Goal: Task Accomplishment & Management: Manage account settings

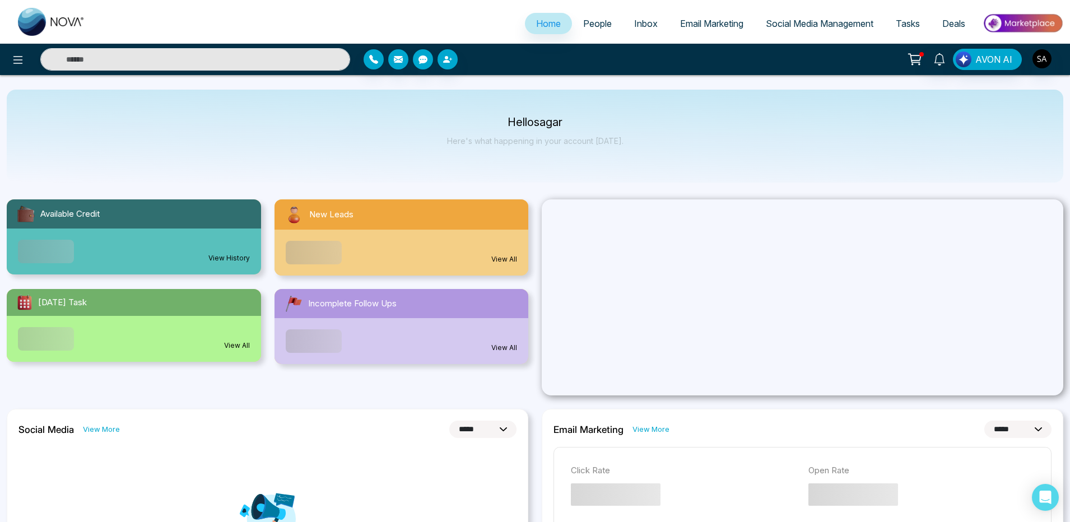
select select "*"
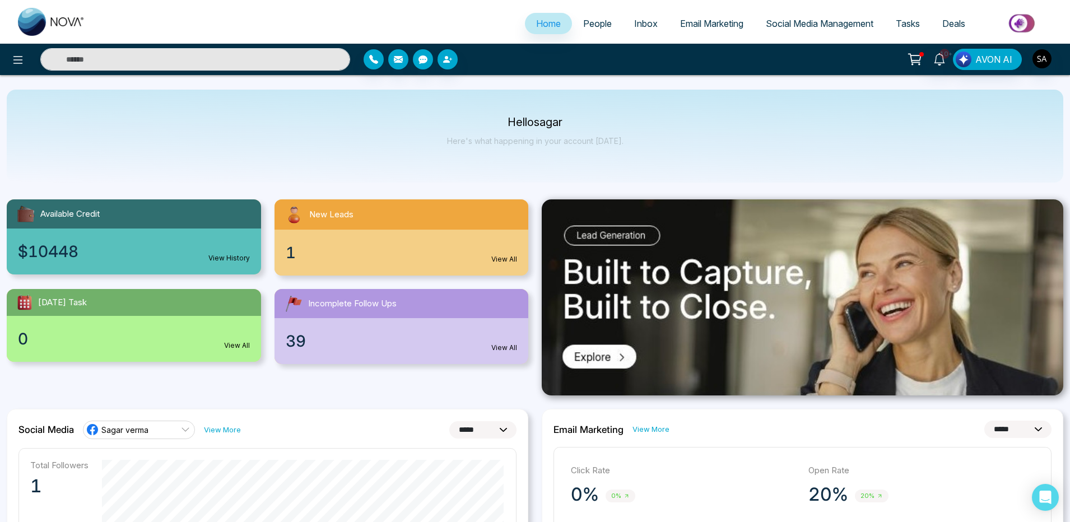
click at [600, 22] on span "People" at bounding box center [597, 23] width 29 height 11
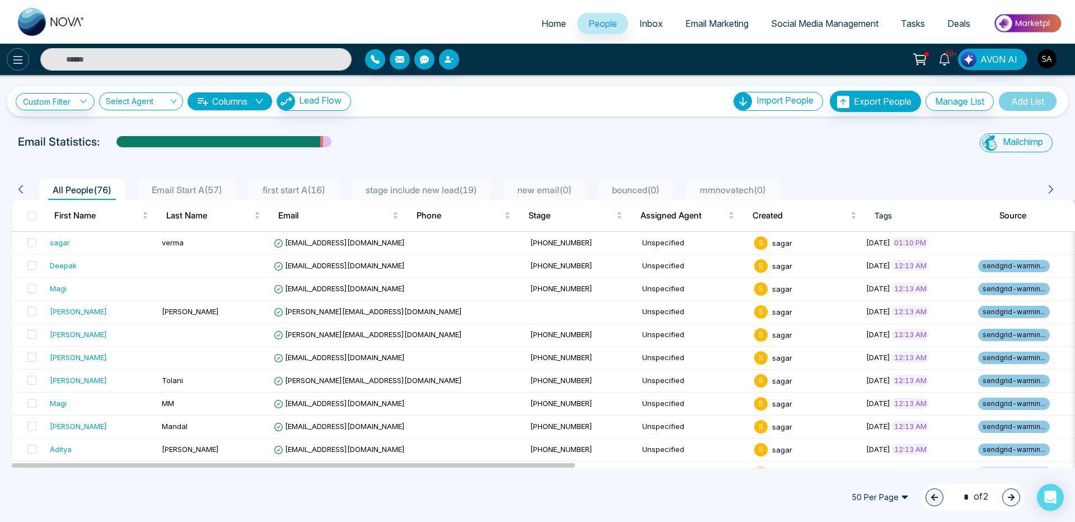
click at [24, 63] on icon at bounding box center [17, 59] width 13 height 13
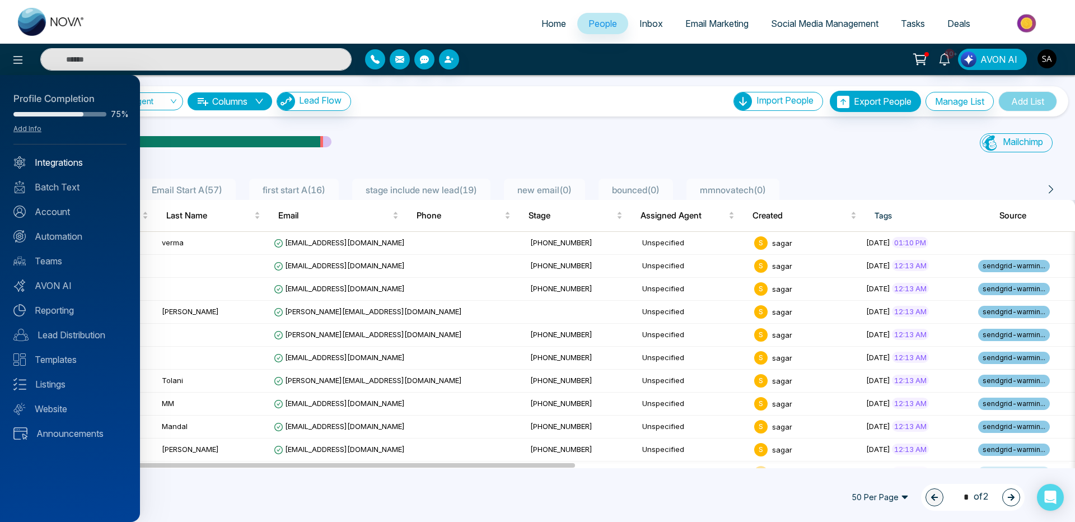
click at [60, 165] on link "Integrations" at bounding box center [69, 162] width 113 height 13
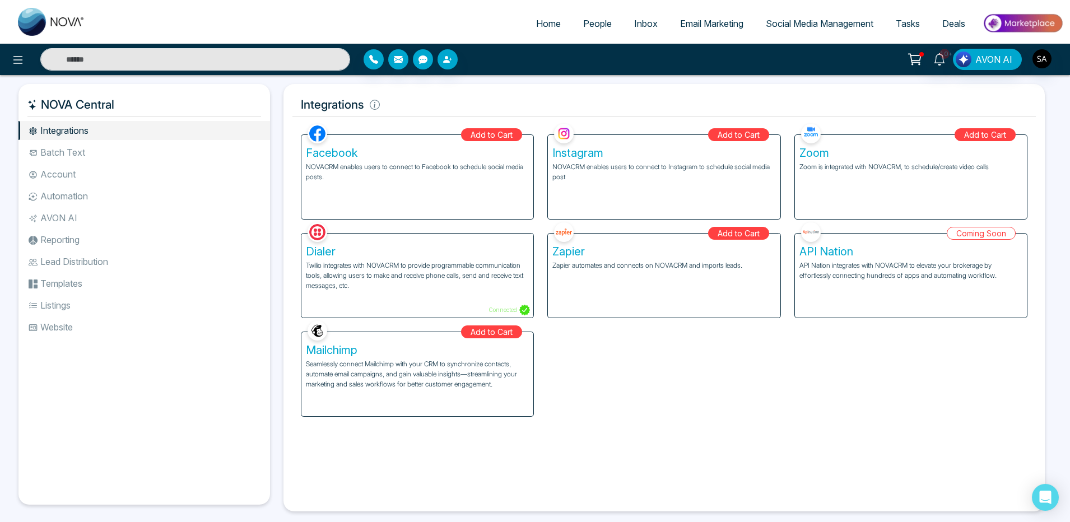
click at [411, 386] on p "Seamlessly connect Mailchimp with your CRM to synchronize contacts, automate em…" at bounding box center [417, 374] width 223 height 30
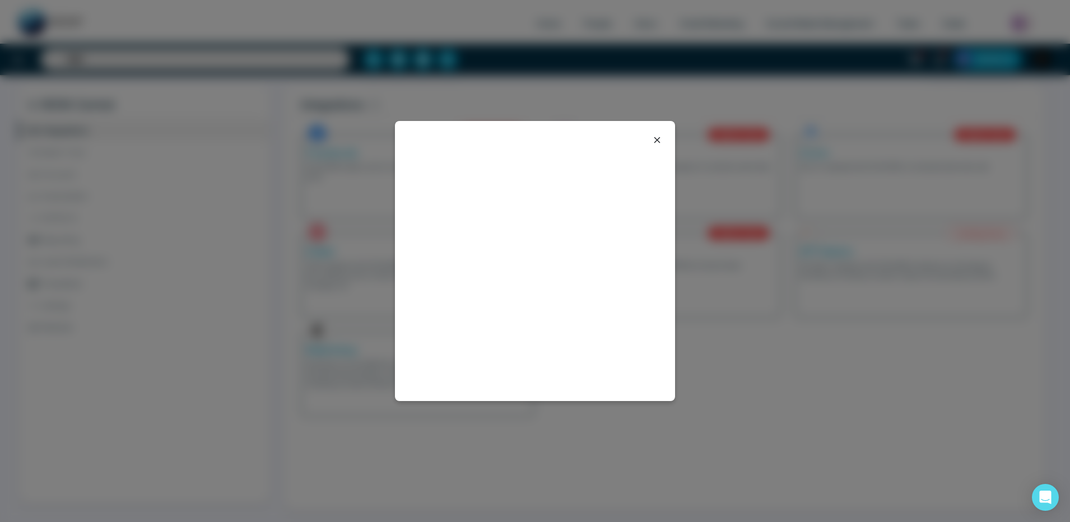
click at [656, 141] on icon at bounding box center [657, 140] width 6 height 6
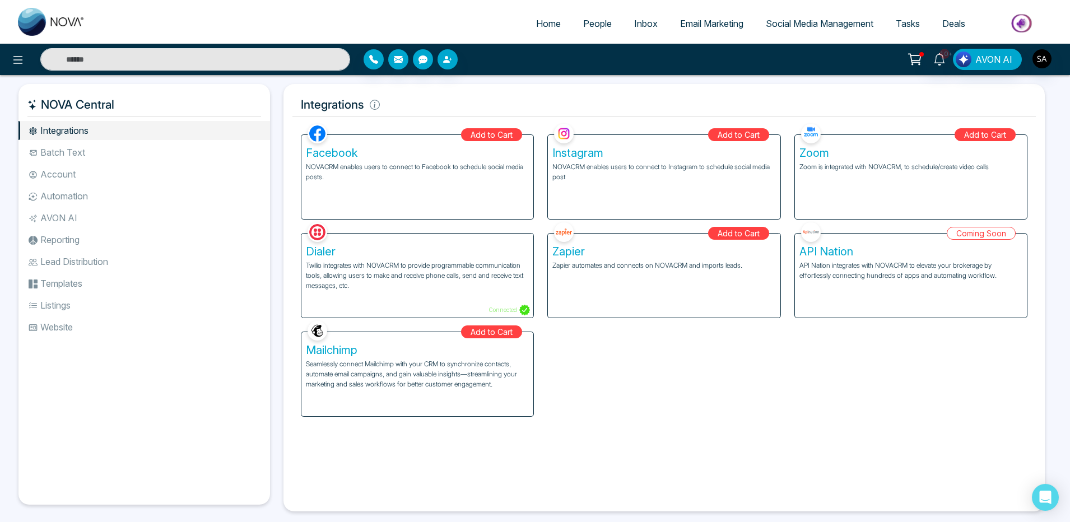
click at [416, 365] on p "Seamlessly connect Mailchimp with your CRM to synchronize contacts, automate em…" at bounding box center [417, 374] width 223 height 30
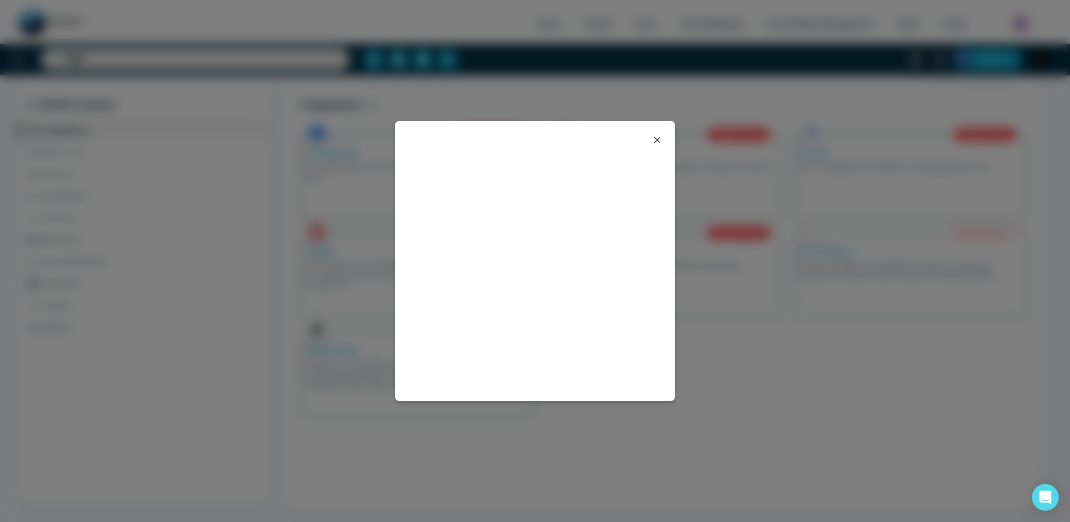
click at [659, 140] on icon at bounding box center [656, 139] width 13 height 13
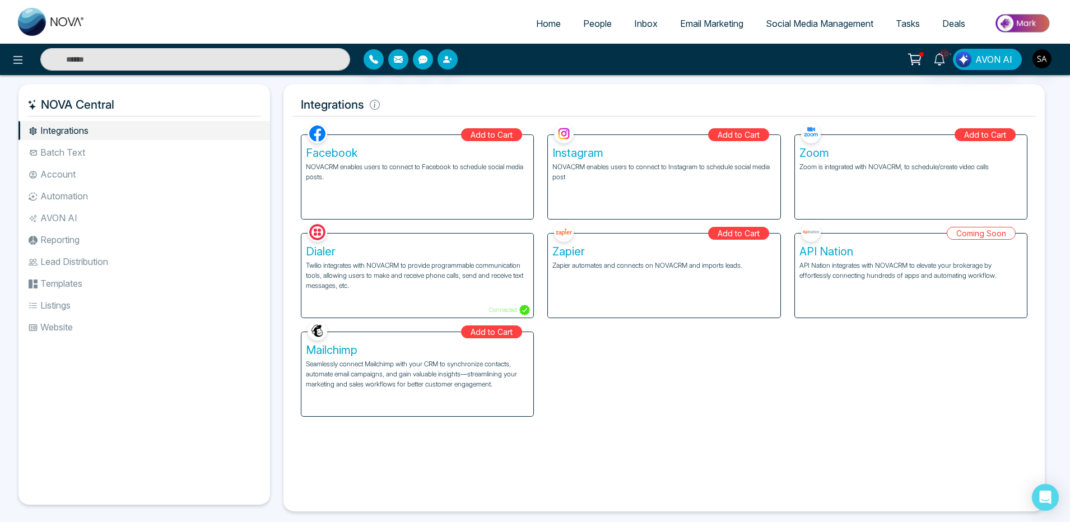
click at [491, 368] on p "Seamlessly connect Mailchimp with your CRM to synchronize contacts, automate em…" at bounding box center [417, 374] width 223 height 30
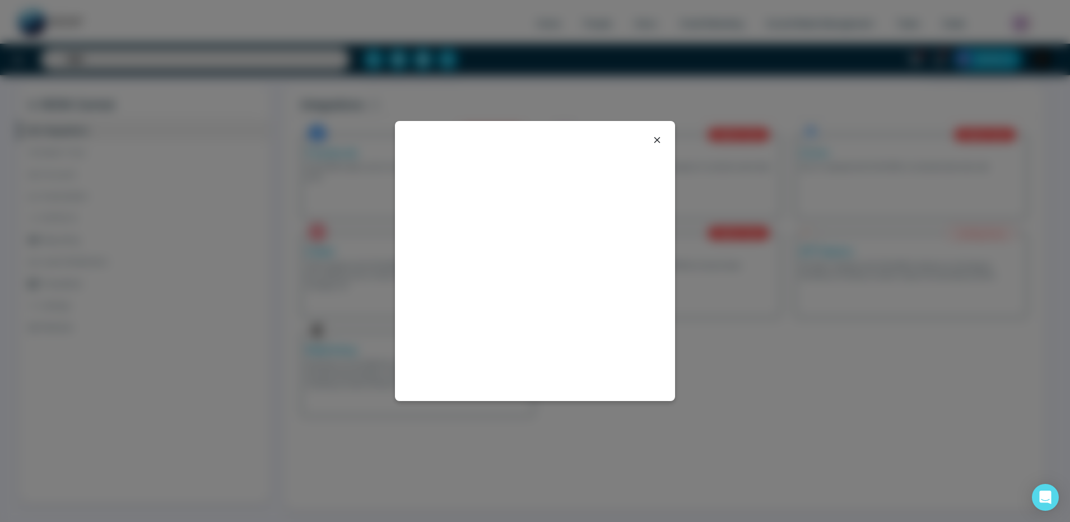
click at [657, 139] on icon at bounding box center [657, 140] width 6 height 6
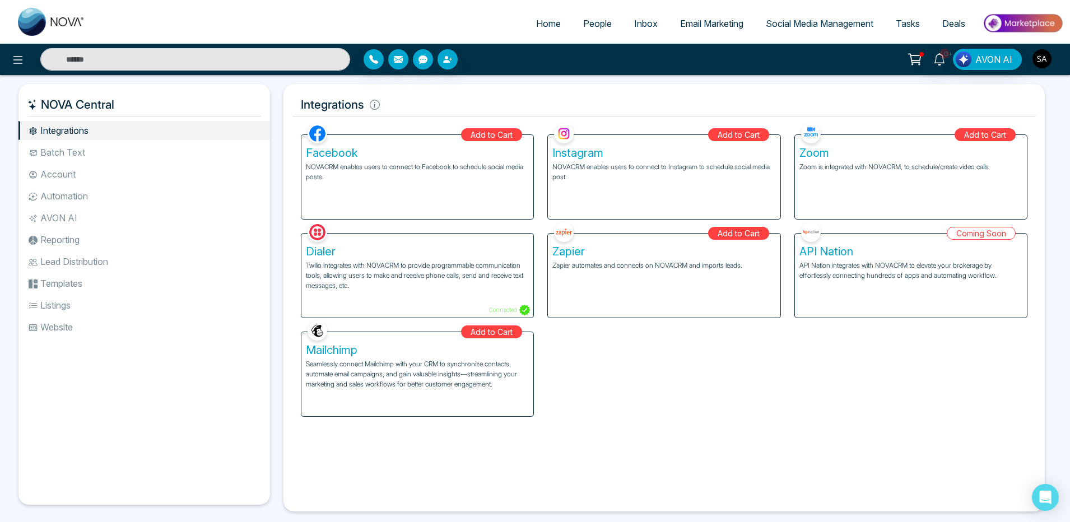
click at [1043, 57] on img "button" at bounding box center [1041, 58] width 19 height 19
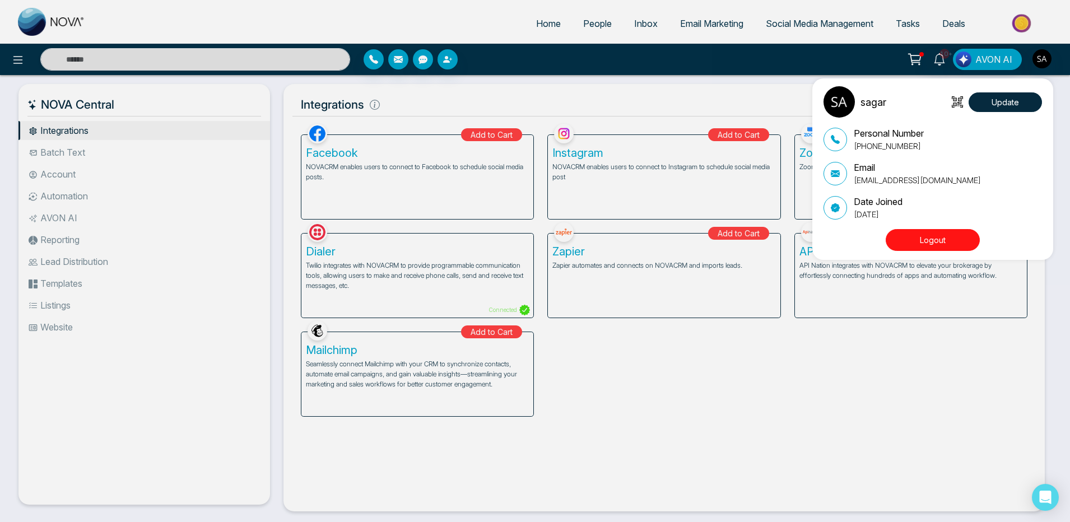
click at [930, 243] on button "Logout" at bounding box center [932, 240] width 94 height 22
